Goal: Task Accomplishment & Management: Manage account settings

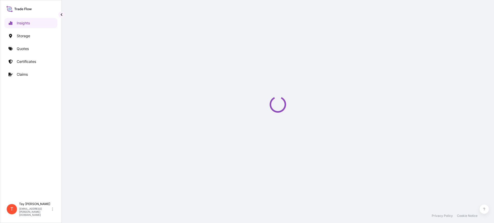
select select "2025"
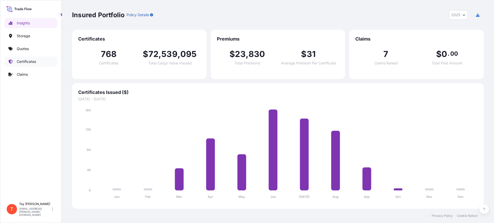
click at [21, 58] on link "Certificates" at bounding box center [30, 62] width 53 height 10
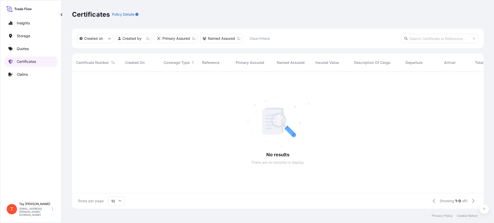
scroll to position [5, 5]
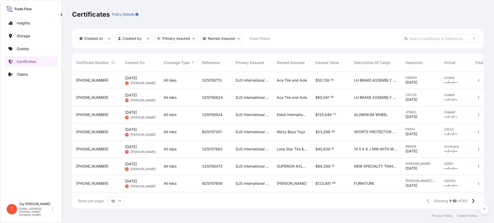
click at [14, 123] on div "Insights Storage Quotes Certificates Claims" at bounding box center [30, 106] width 53 height 187
click at [28, 61] on p "Certificates" at bounding box center [26, 61] width 19 height 5
drag, startPoint x: 28, startPoint y: 61, endPoint x: 5, endPoint y: 137, distance: 79.2
click at [5, 137] on div "Insights Storage Quotes Certificates Claims T Tay Reynolds tay.reynolds@djsintl…" at bounding box center [31, 111] width 62 height 223
click at [477, 166] on icon "button" at bounding box center [478, 166] width 3 height 3
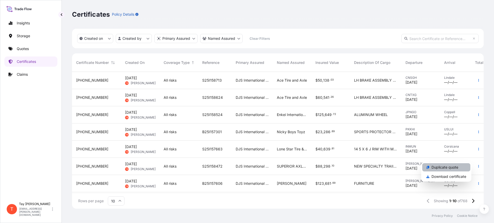
click at [450, 168] on p "Duplicate quote" at bounding box center [444, 167] width 27 height 5
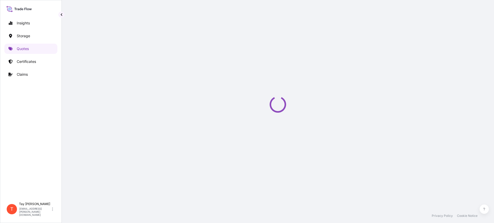
select select "Water"
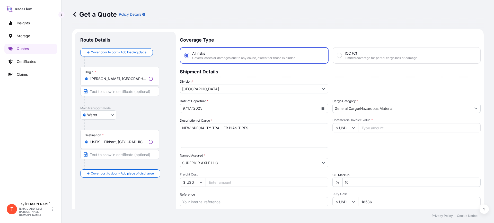
scroll to position [8, 0]
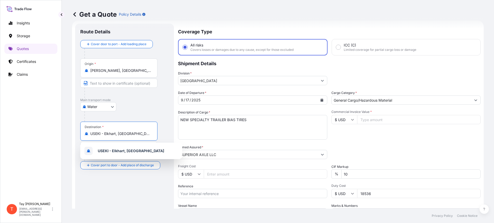
drag, startPoint x: 143, startPoint y: 135, endPoint x: 82, endPoint y: 129, distance: 60.7
click at [82, 129] on div "Destination * USEKI - Elkhart, United States" at bounding box center [118, 131] width 77 height 19
type input "b"
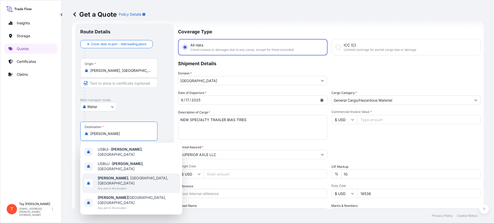
click at [118, 176] on span "Butler , PA, USA" at bounding box center [138, 181] width 80 height 10
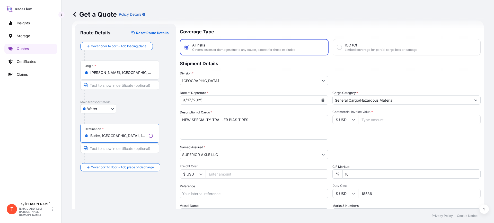
type input "Butler, [GEOGRAPHIC_DATA], [GEOGRAPHIC_DATA]"
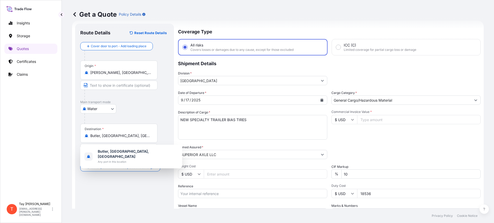
click at [19, 94] on div "Insights Storage Quotes Certificates Claims" at bounding box center [30, 106] width 53 height 187
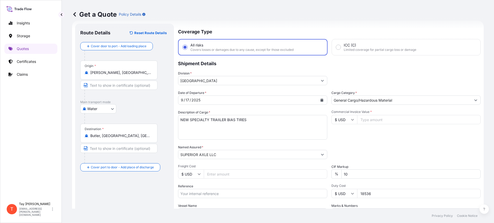
click at [378, 121] on input "Commercial Invoice Value *" at bounding box center [418, 119] width 123 height 9
type input "52392.00"
click at [220, 175] on input "Freight Cost" at bounding box center [265, 174] width 123 height 9
type input "4640.00"
click at [246, 194] on input "Reference" at bounding box center [252, 193] width 149 height 9
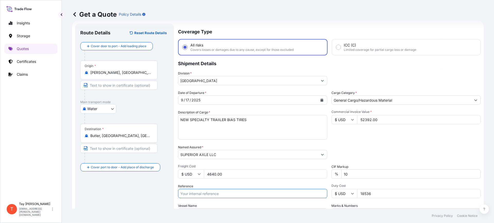
paste input "S25I158470"
type input "S25I158470"
drag, startPoint x: 371, startPoint y: 193, endPoint x: 346, endPoint y: 192, distance: 25.2
click at [346, 192] on div "$ USD 18536" at bounding box center [405, 193] width 149 height 9
type input "11801.30"
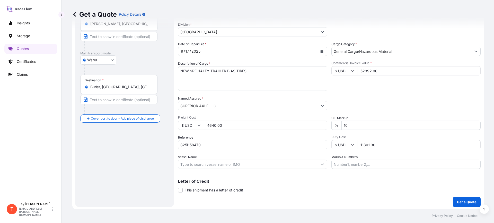
scroll to position [59, 0]
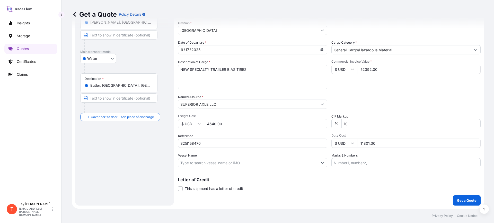
drag, startPoint x: 151, startPoint y: 136, endPoint x: 107, endPoint y: 180, distance: 62.6
click at [107, 180] on div "Route Details Reset Route Details Cover door to port - Add loading place Place …" at bounding box center [124, 89] width 88 height 222
click at [460, 200] on p "Get a Quote" at bounding box center [467, 200] width 20 height 5
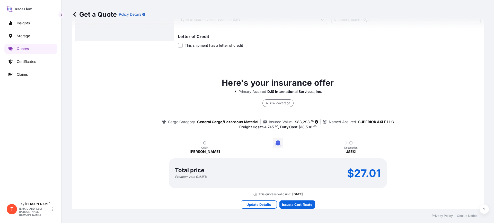
scroll to position [217, 0]
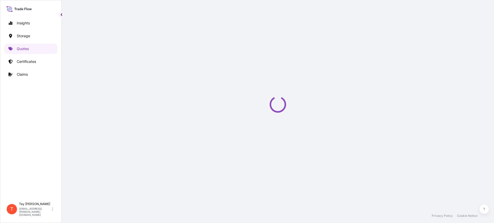
drag, startPoint x: 259, startPoint y: 100, endPoint x: 252, endPoint y: 102, distance: 7.0
drag, startPoint x: 252, startPoint y: 102, endPoint x: 1, endPoint y: 148, distance: 255.4
click at [1, 148] on div "Insights Storage Quotes Certificates Claims T Tay Reynolds tay.reynolds@djsintl…" at bounding box center [31, 111] width 62 height 223
select select "Water"
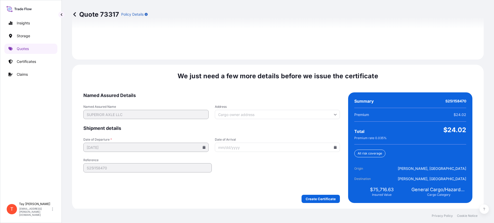
scroll to position [751, 0]
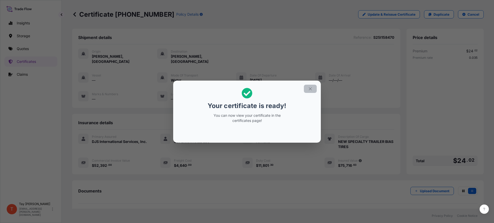
click at [308, 90] on button "button" at bounding box center [310, 89] width 13 height 8
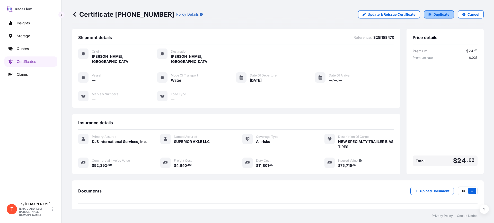
click at [438, 16] on p "Duplicate" at bounding box center [441, 14] width 16 height 5
select select "Water"
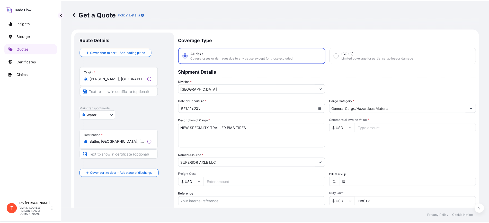
scroll to position [8, 0]
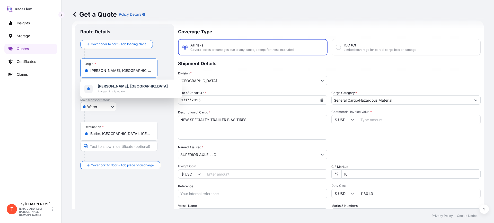
drag, startPoint x: 141, startPoint y: 71, endPoint x: 47, endPoint y: 70, distance: 93.4
click at [47, 70] on div "Insights Storage Quotes Certificates Claims T Tay Reynolds tay.reynolds@djsintl…" at bounding box center [247, 111] width 494 height 223
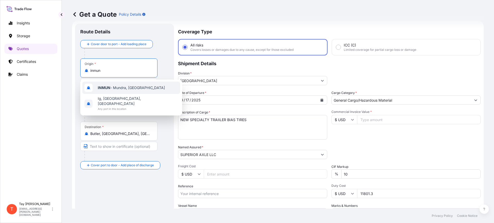
click at [113, 89] on span "INMUN - Mundra, India" at bounding box center [131, 87] width 67 height 5
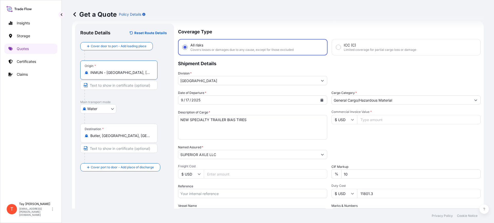
type input "INMUN - [GEOGRAPHIC_DATA], [GEOGRAPHIC_DATA]"
click at [320, 101] on icon "Calendar" at bounding box center [321, 100] width 3 height 3
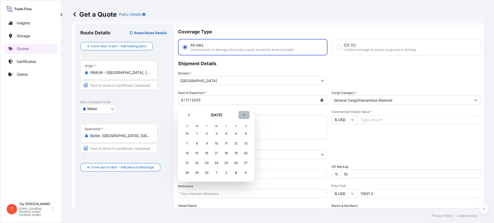
click at [246, 113] on button "Next" at bounding box center [243, 115] width 11 height 8
click at [187, 111] on button "Previous" at bounding box center [188, 115] width 11 height 8
click at [187, 112] on button "Previous" at bounding box center [188, 115] width 11 height 8
click at [248, 114] on button "Next" at bounding box center [243, 115] width 11 height 8
click at [245, 113] on button "Next" at bounding box center [243, 115] width 11 height 8
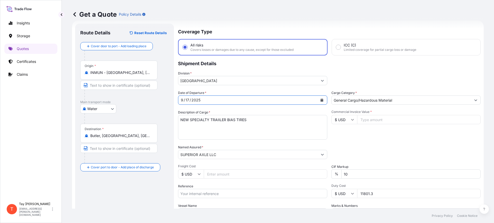
click at [321, 100] on button "Calendar" at bounding box center [322, 100] width 8 height 8
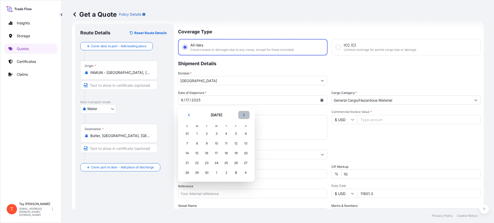
click at [246, 113] on button "Next" at bounding box center [243, 115] width 11 height 8
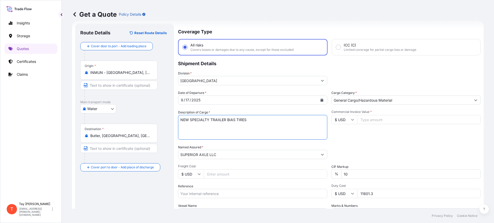
click at [238, 118] on textarea "NEW SPECIALTY TRAIILER BIAS TIRES" at bounding box center [252, 127] width 149 height 25
click at [199, 101] on div "2025" at bounding box center [196, 100] width 10 height 6
click at [203, 102] on div "9 / 17 / 2025" at bounding box center [247, 100] width 139 height 9
click at [204, 96] on div "9 / 17 / 2025" at bounding box center [252, 100] width 149 height 9
click at [320, 99] on icon "Calendar" at bounding box center [321, 100] width 3 height 3
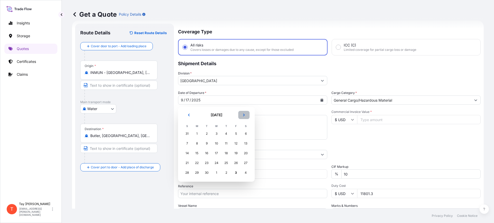
click at [247, 116] on button "Next" at bounding box center [243, 115] width 11 height 8
click at [188, 114] on icon "Previous" at bounding box center [188, 115] width 3 height 3
click at [235, 161] on div "26" at bounding box center [235, 163] width 9 height 9
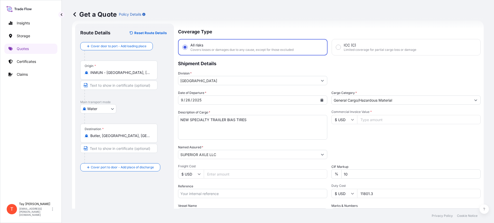
click at [369, 122] on input "Commercial Invoice Value *" at bounding box center [418, 119] width 123 height 9
type input "52392.00"
click at [218, 178] on input "Freight Cost" at bounding box center [265, 174] width 123 height 9
type input "1"
type input "4640.00"
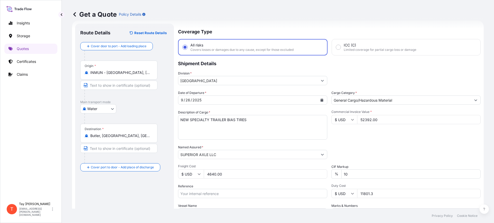
click at [213, 195] on input "Reference" at bounding box center [252, 193] width 149 height 9
paste input "S25I158379"
type input "S25I158379"
drag, startPoint x: 376, startPoint y: 196, endPoint x: 324, endPoint y: 197, distance: 52.0
click at [324, 197] on div "Date of Departure * 9 / 26 / 2025 Cargo Category * General Cargo/Hazardous Mate…" at bounding box center [329, 155] width 302 height 128
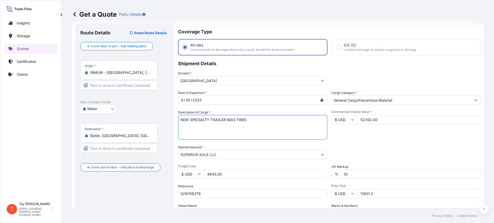
drag, startPoint x: 255, startPoint y: 120, endPoint x: 137, endPoint y: 123, distance: 117.6
click at [140, 122] on form "Route Details Reset Route Details Cover door to port - Add loading place Place …" at bounding box center [277, 140] width 411 height 239
type textarea "AUTOMOTIVE STEEL WHEEL RIM FOR"
type input "20056.00"
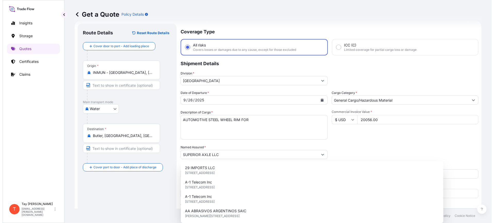
scroll to position [3, 0]
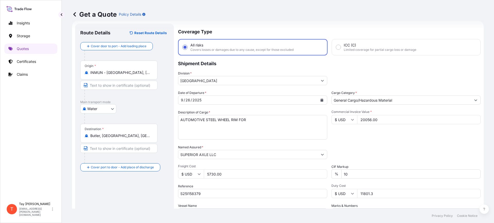
type input "5730.00"
type input "3585.00"
drag, startPoint x: 233, startPoint y: 174, endPoint x: 216, endPoint y: 171, distance: 17.3
click at [216, 171] on input "5730.00" at bounding box center [265, 174] width 123 height 9
type input "5730.28"
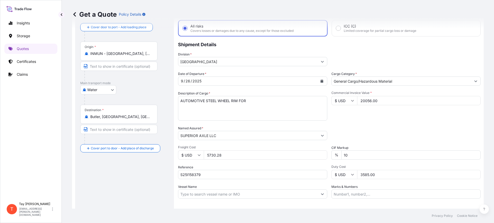
scroll to position [59, 0]
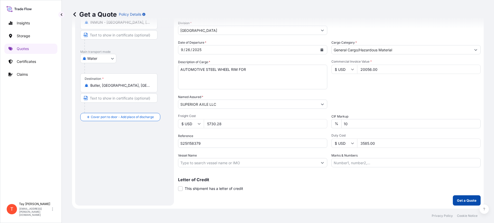
click at [462, 202] on p "Get a Quote" at bounding box center [467, 200] width 20 height 5
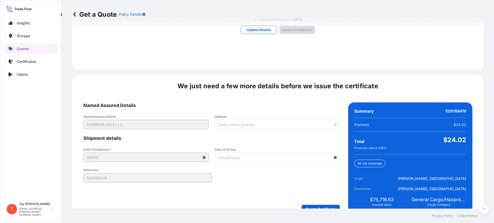
scroll to position [389, 0]
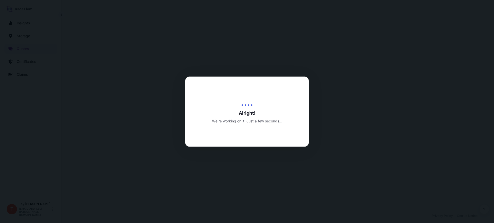
select select "Water"
drag, startPoint x: 340, startPoint y: 119, endPoint x: 375, endPoint y: 159, distance: 53.6
click at [375, 159] on div at bounding box center [247, 111] width 494 height 223
drag, startPoint x: 224, startPoint y: 115, endPoint x: 227, endPoint y: 113, distance: 3.1
click at [225, 115] on span "Alright!" at bounding box center [246, 113] width 123 height 6
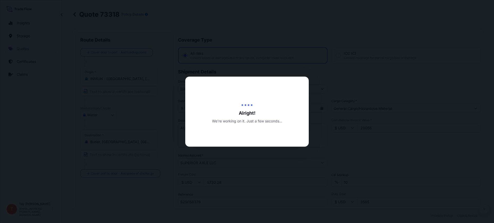
click at [128, 63] on div at bounding box center [247, 111] width 494 height 223
click at [181, 92] on div at bounding box center [247, 111] width 494 height 223
type input "11801.3"
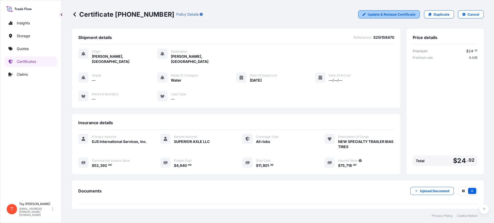
click at [383, 14] on p "Update & Reissue Certificate" at bounding box center [392, 14] width 48 height 5
select select "Water"
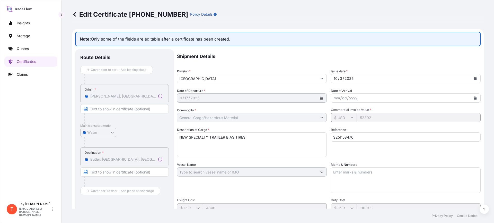
select select "32032"
drag, startPoint x: 360, startPoint y: 140, endPoint x: 308, endPoint y: 139, distance: 52.5
click at [308, 139] on div "Shipment Details Division * [GEOGRAPHIC_DATA] Issue date * [DATE] Date of Depar…" at bounding box center [328, 171] width 303 height 245
click at [74, 13] on icon at bounding box center [74, 14] width 5 height 5
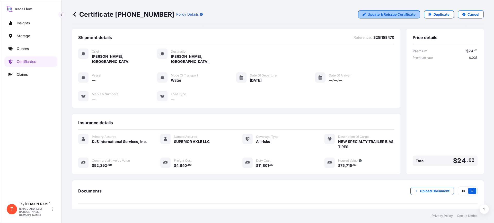
click at [402, 16] on p "Update & Reissue Certificate" at bounding box center [392, 14] width 48 height 5
select select "Water"
select select "32032"
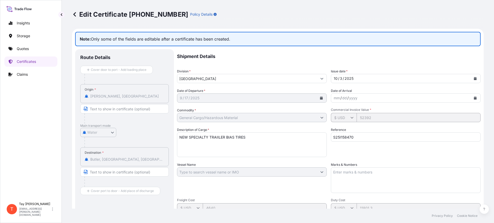
click at [76, 15] on icon at bounding box center [74, 14] width 5 height 5
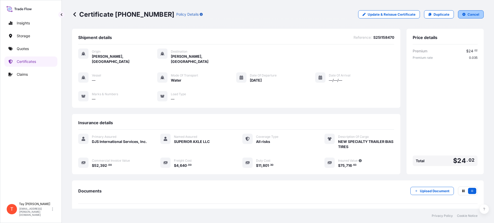
click at [462, 12] on button "Cancel" at bounding box center [471, 14] width 26 height 8
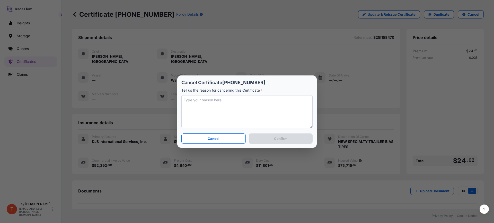
click at [236, 105] on textarea at bounding box center [246, 111] width 131 height 33
type textarea "n"
type textarea "Need to update departure date"
click at [268, 135] on button "Confirm" at bounding box center [281, 139] width 64 height 10
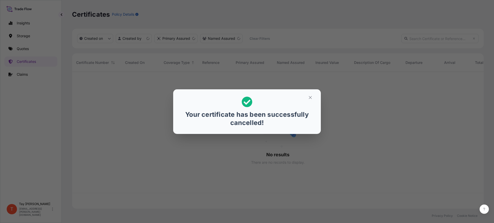
scroll to position [135, 407]
click at [312, 96] on button "button" at bounding box center [310, 98] width 13 height 8
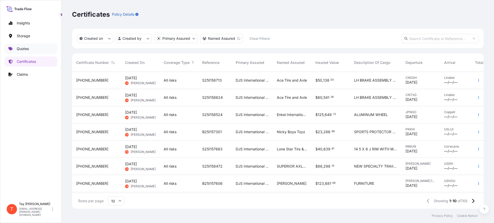
click at [21, 49] on p "Quotes" at bounding box center [23, 48] width 12 height 5
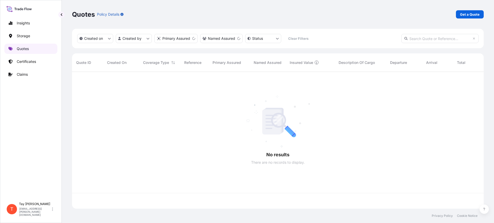
scroll to position [135, 407]
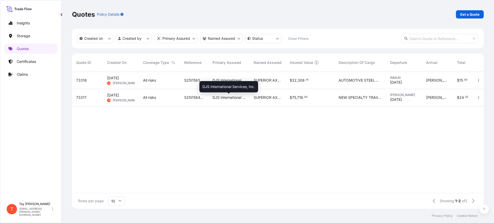
click at [234, 95] on span "DJS International Services, Inc." at bounding box center [228, 97] width 33 height 5
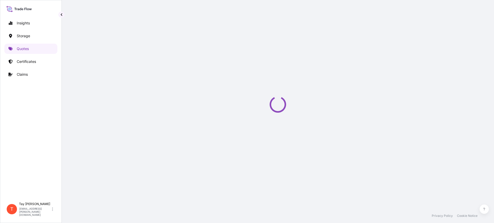
select select "Water"
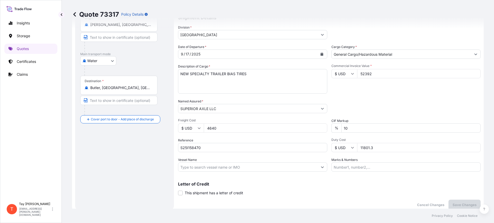
scroll to position [22, 0]
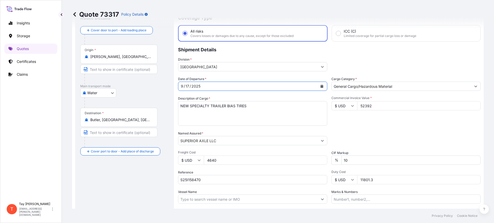
click at [320, 85] on icon "Calendar" at bounding box center [321, 86] width 3 height 3
click at [320, 87] on icon "Calendar" at bounding box center [321, 86] width 3 height 3
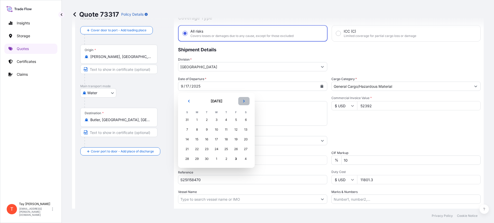
click at [246, 100] on button "Next" at bounding box center [243, 101] width 11 height 8
click at [185, 97] on button "Previous" at bounding box center [188, 101] width 11 height 8
click at [207, 146] on div "23" at bounding box center [206, 149] width 9 height 9
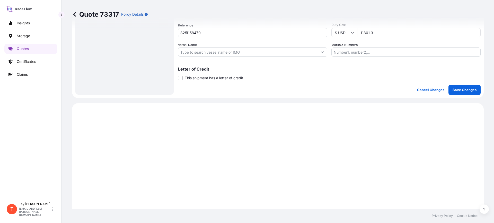
scroll to position [183, 0]
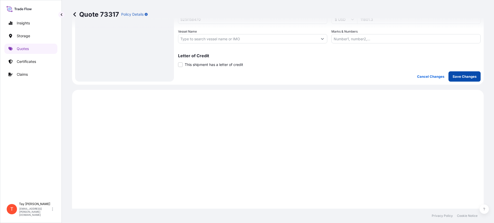
click at [459, 76] on p "Save Changes" at bounding box center [464, 76] width 24 height 5
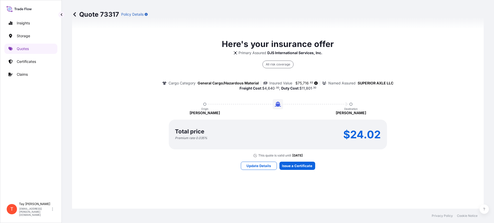
scroll to position [376, 0]
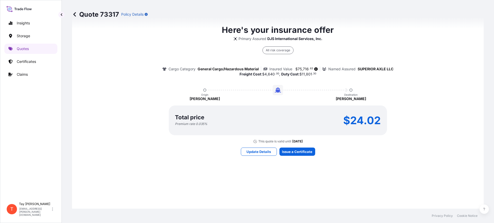
select select "Water"
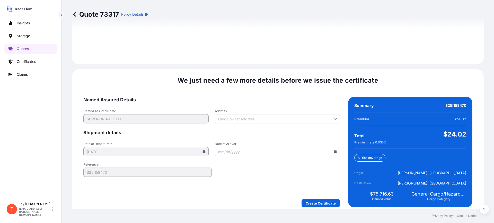
scroll to position [751, 0]
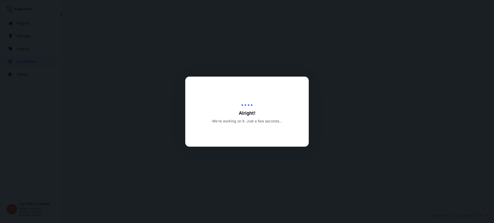
click at [279, 184] on div at bounding box center [247, 111] width 494 height 223
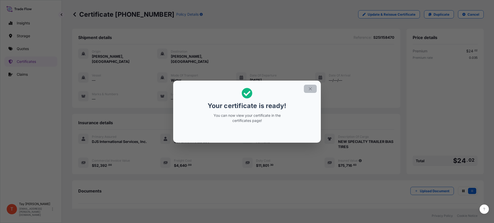
click at [307, 90] on button "button" at bounding box center [310, 89] width 13 height 8
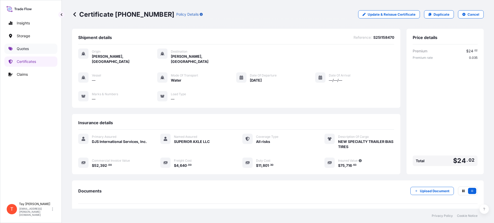
click at [14, 51] on link "Quotes" at bounding box center [30, 49] width 53 height 10
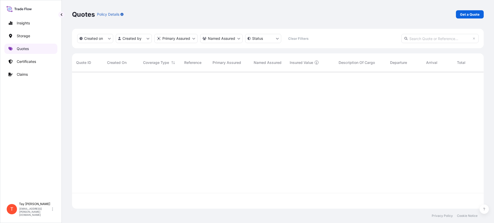
scroll to position [135, 407]
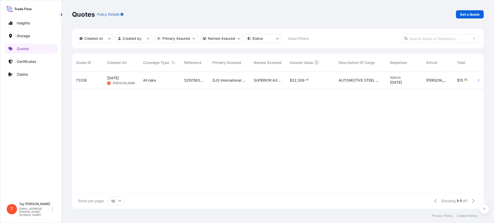
click at [208, 80] on div "DJS International Services, Inc." at bounding box center [228, 80] width 41 height 17
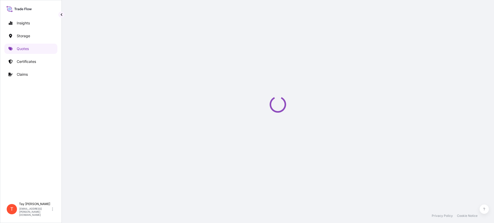
select select "Water"
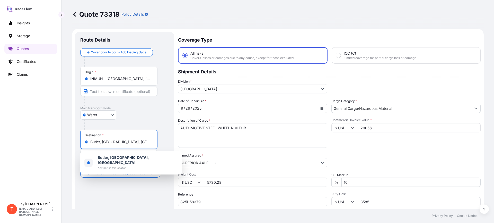
drag, startPoint x: 119, startPoint y: 143, endPoint x: 41, endPoint y: 135, distance: 78.4
click at [55, 138] on div "Insights Storage Quotes Certificates Claims T [PERSON_NAME] [EMAIL_ADDRESS][PER…" at bounding box center [247, 111] width 494 height 223
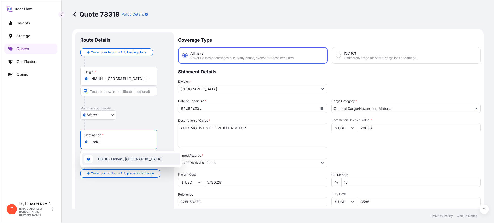
click at [120, 158] on span "USEKI - Elkhart, [GEOGRAPHIC_DATA]" at bounding box center [130, 159] width 64 height 5
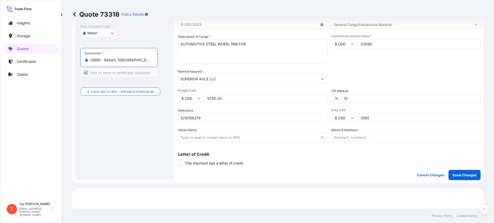
scroll to position [96, 0]
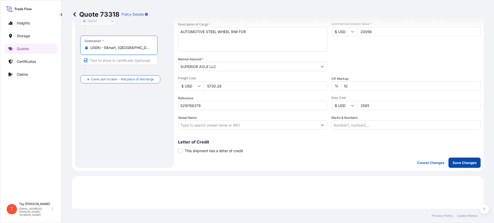
type input "USEKI - Elkhart, [GEOGRAPHIC_DATA]"
click at [461, 160] on p "Save Changes" at bounding box center [464, 162] width 24 height 5
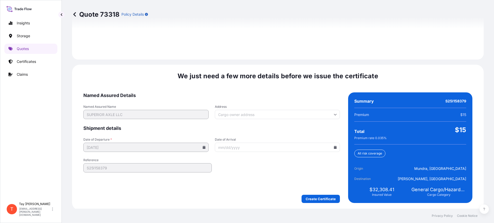
scroll to position [751, 0]
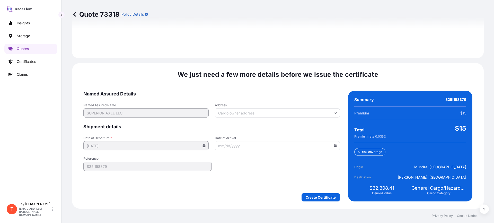
select select "Water"
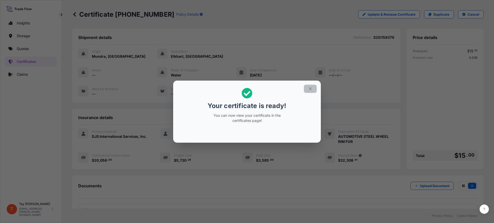
click at [312, 88] on button "button" at bounding box center [310, 89] width 13 height 8
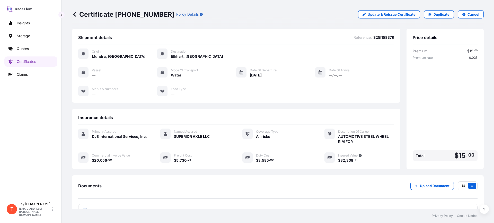
drag, startPoint x: 310, startPoint y: 92, endPoint x: 300, endPoint y: 106, distance: 17.0
drag, startPoint x: 300, startPoint y: 106, endPoint x: 47, endPoint y: 170, distance: 261.2
click at [47, 170] on div "Insights Storage Quotes Certificates Claims" at bounding box center [30, 106] width 53 height 187
click at [22, 62] on p "Certificates" at bounding box center [26, 61] width 19 height 5
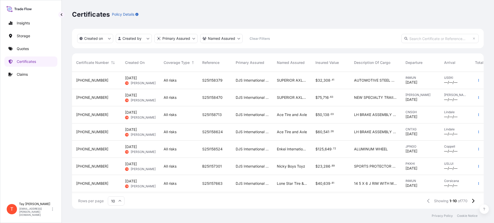
scroll to position [56, 0]
